Goal: Information Seeking & Learning: Learn about a topic

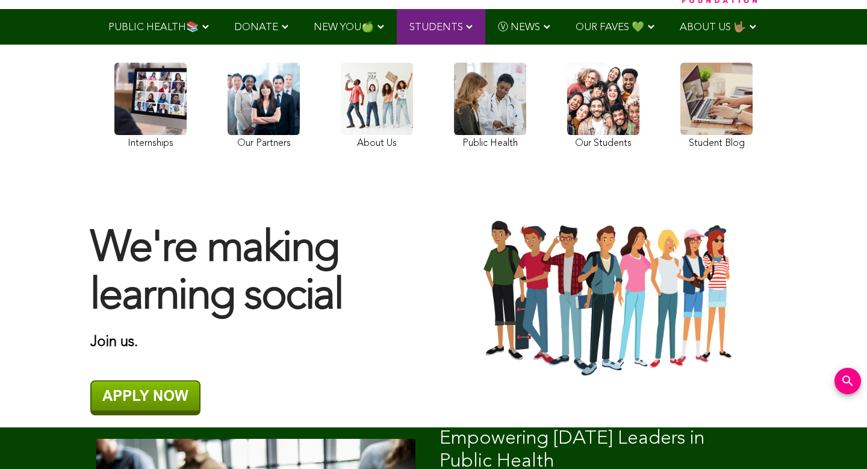
click at [160, 115] on link at bounding box center [150, 108] width 72 height 90
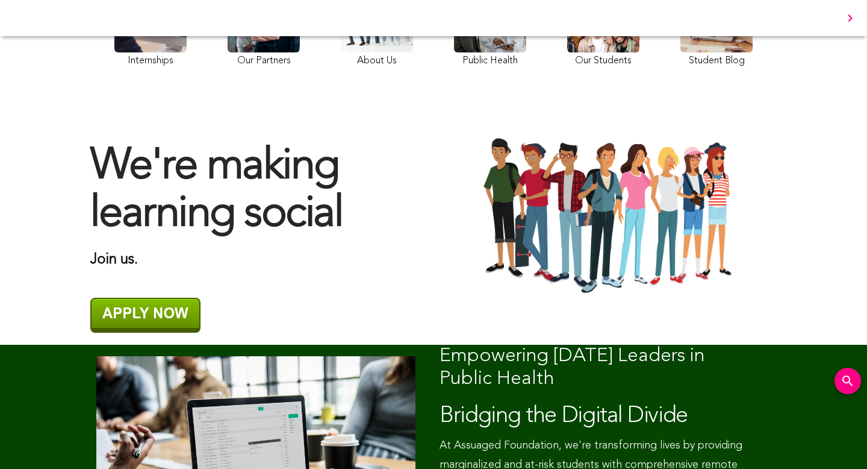
scroll to position [179, 0]
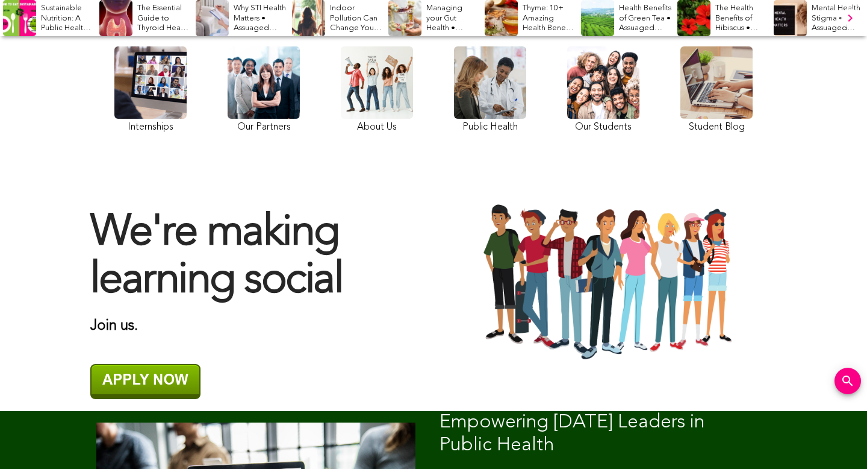
click at [164, 124] on link at bounding box center [150, 91] width 72 height 90
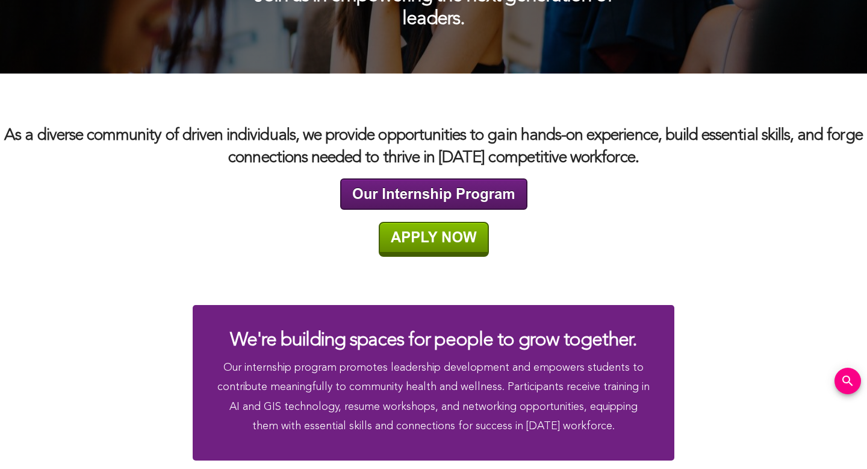
scroll to position [2113, 0]
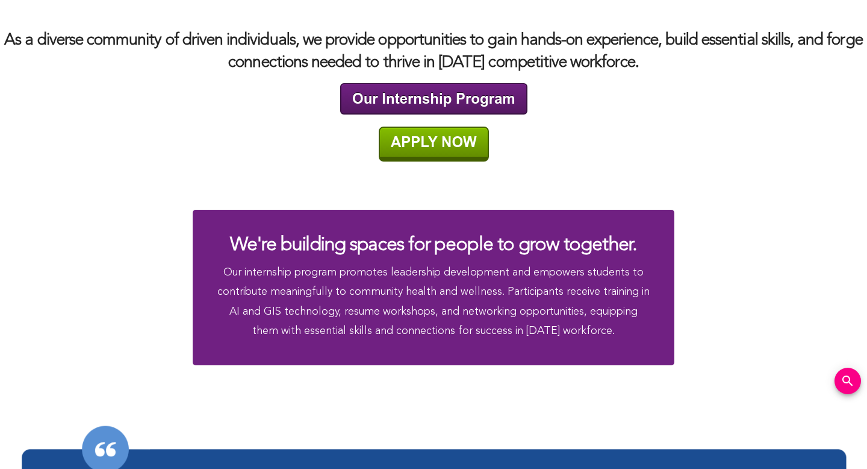
click at [391, 101] on img at bounding box center [433, 98] width 187 height 31
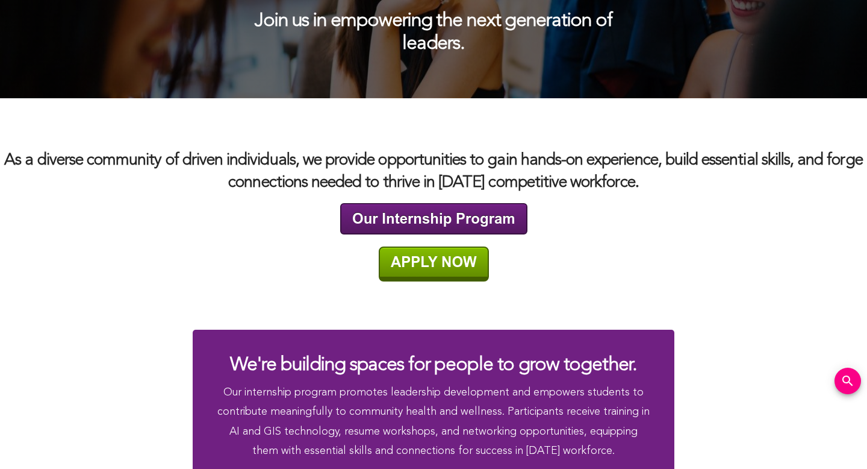
scroll to position [2140, 0]
